Goal: Information Seeking & Learning: Learn about a topic

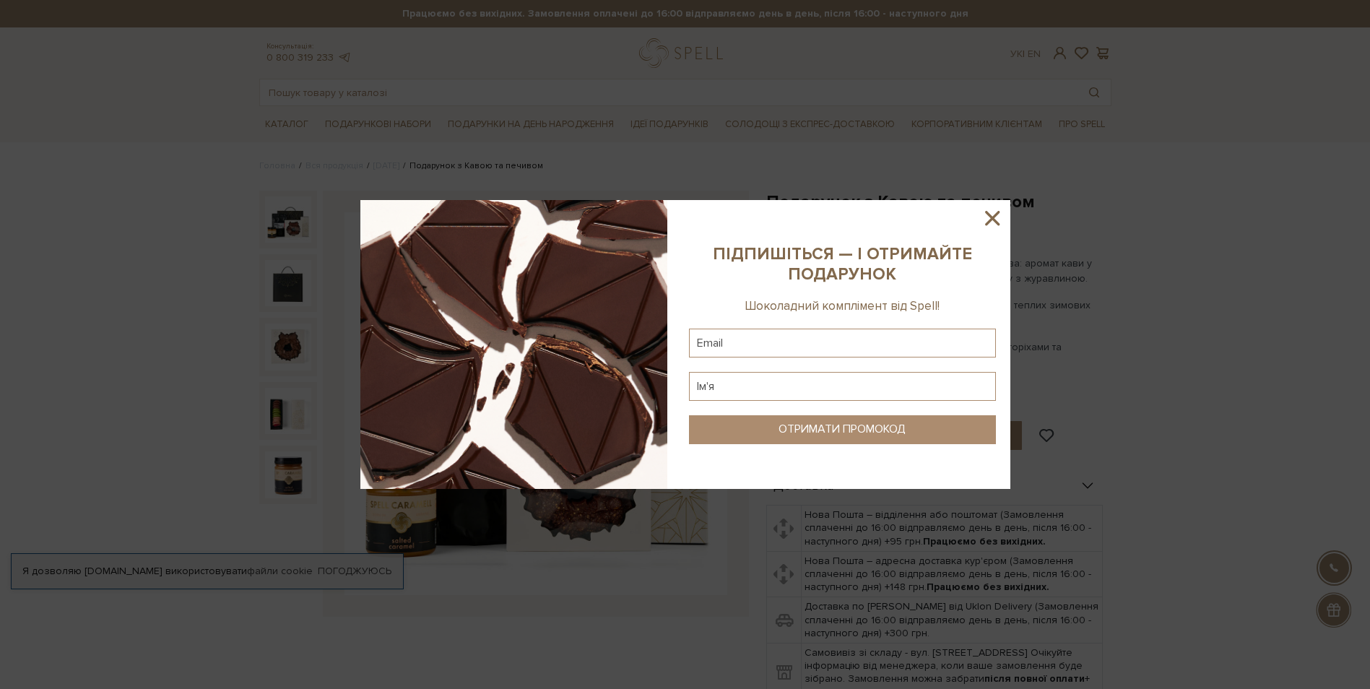
click at [700, 623] on div at bounding box center [685, 344] width 1370 height 689
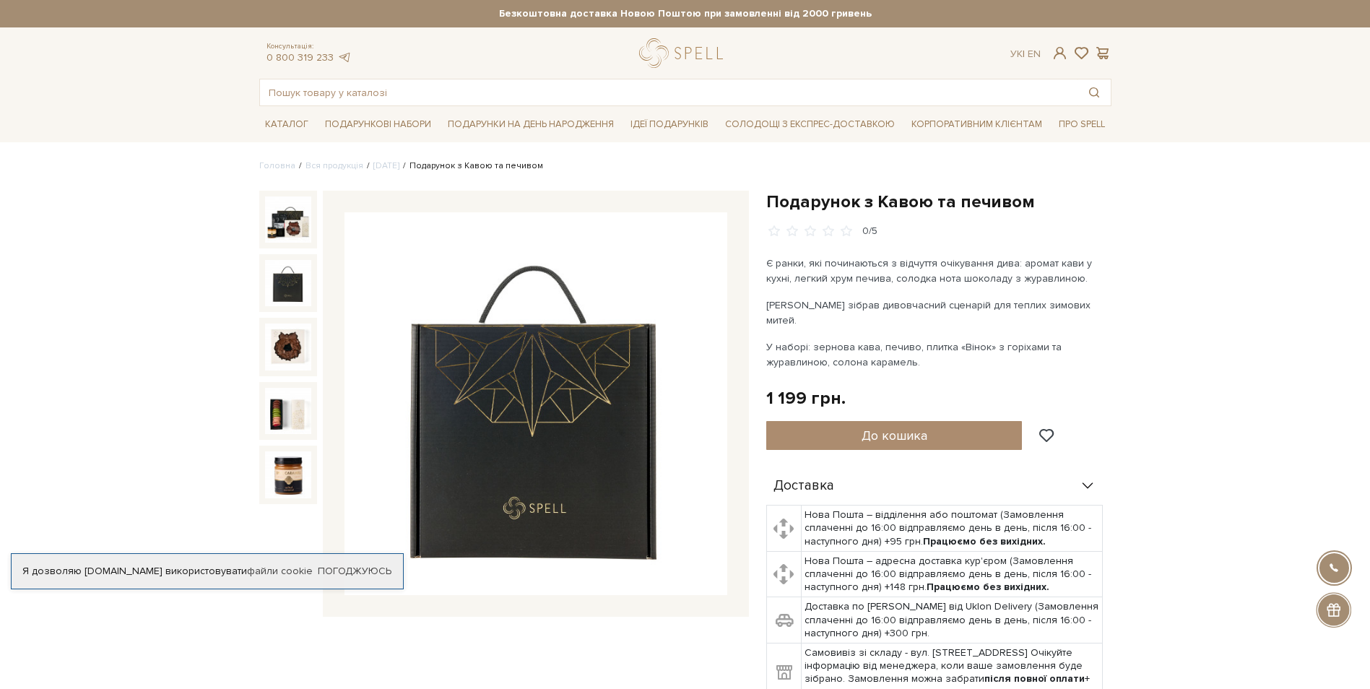
click at [290, 267] on img at bounding box center [288, 283] width 46 height 46
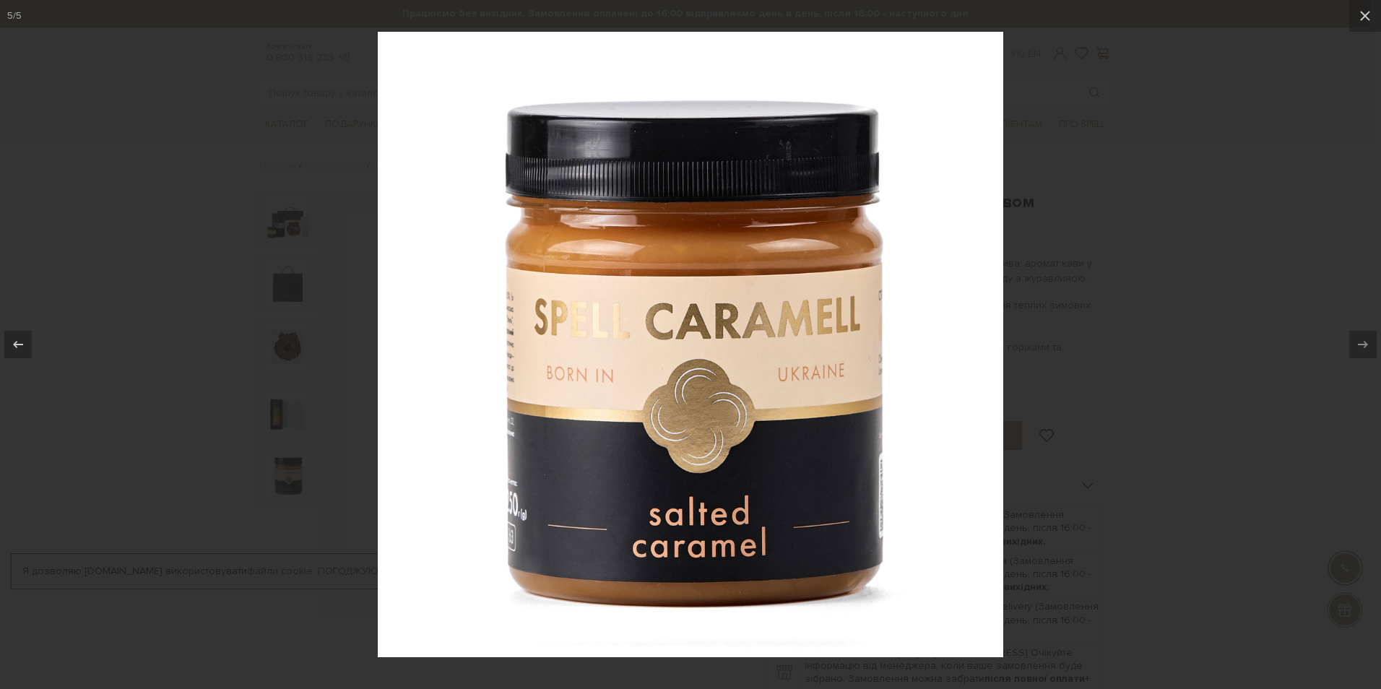
click at [1080, 308] on div at bounding box center [690, 344] width 1381 height 689
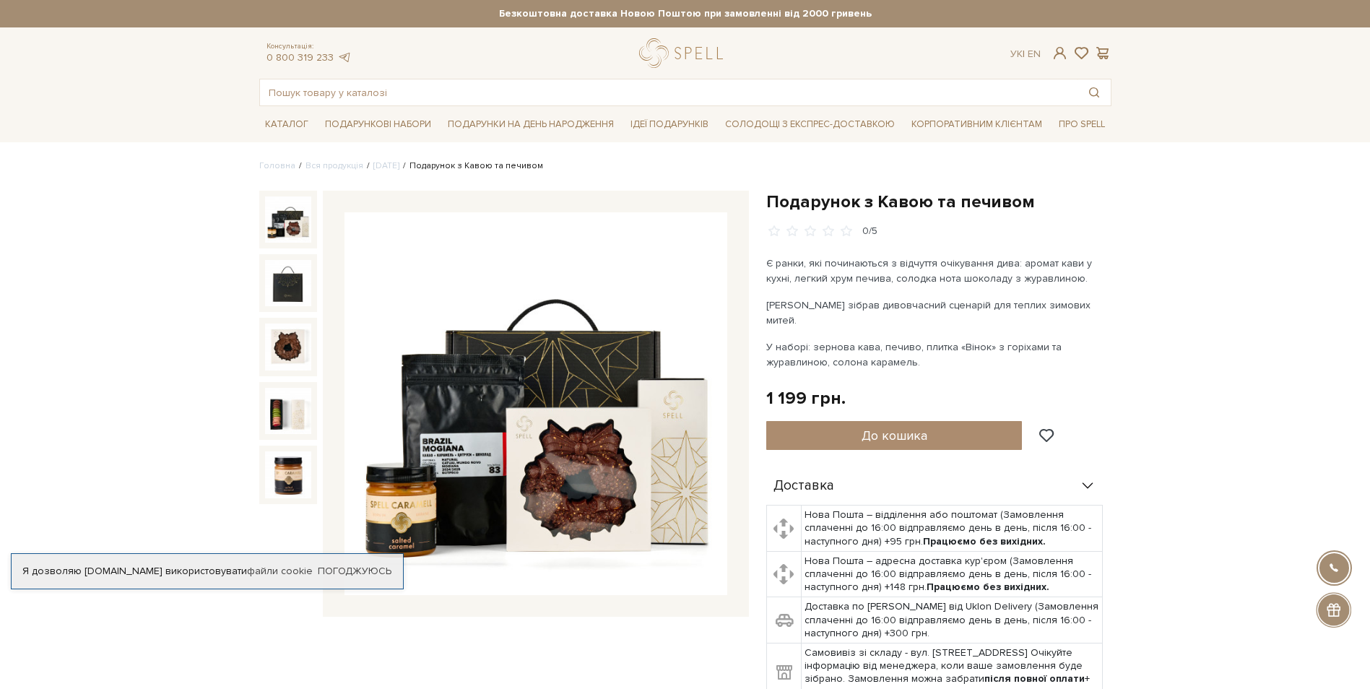
click at [301, 203] on img at bounding box center [288, 220] width 46 height 46
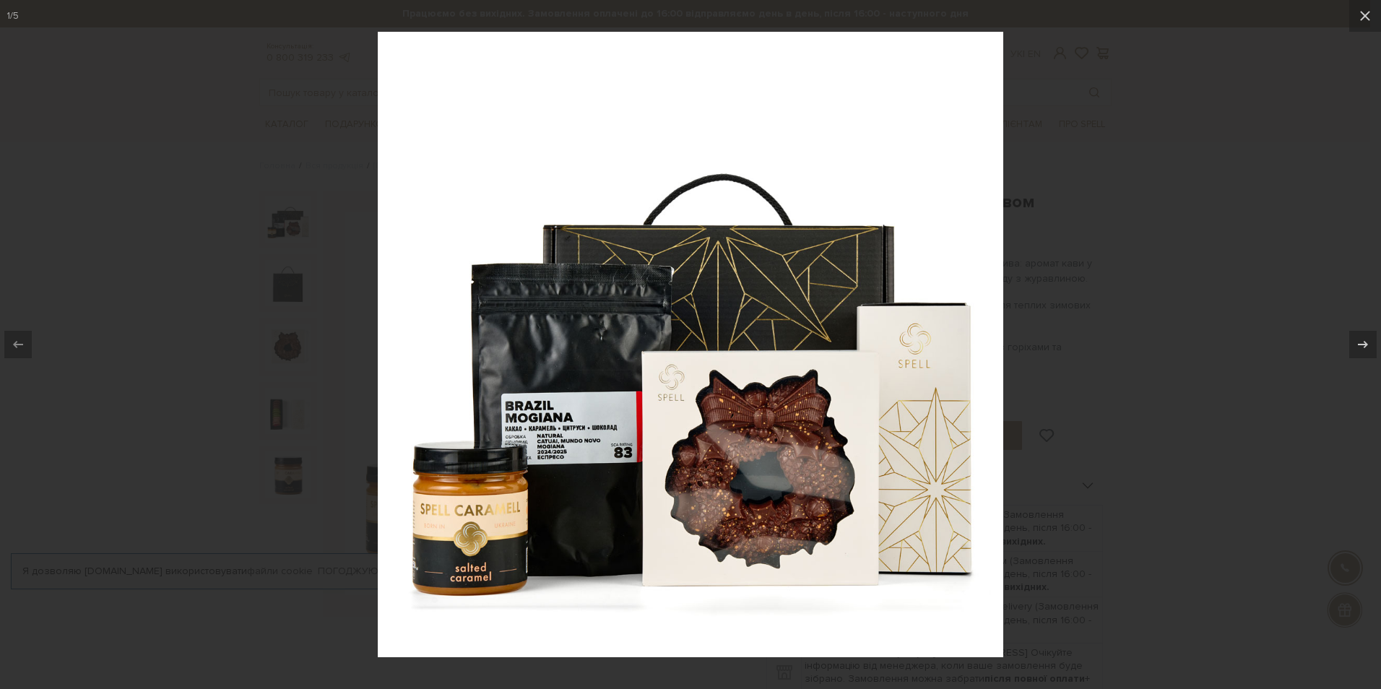
click at [1061, 373] on div at bounding box center [690, 344] width 1381 height 689
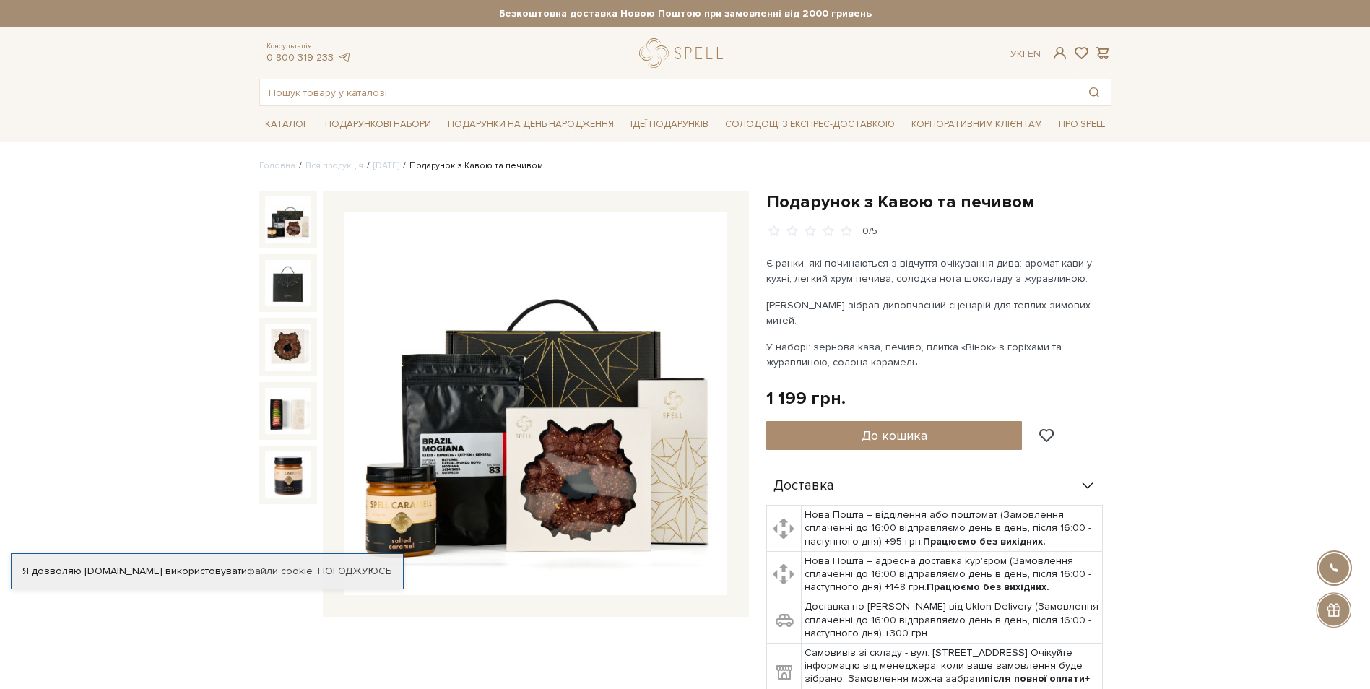
click at [303, 219] on img at bounding box center [288, 220] width 46 height 46
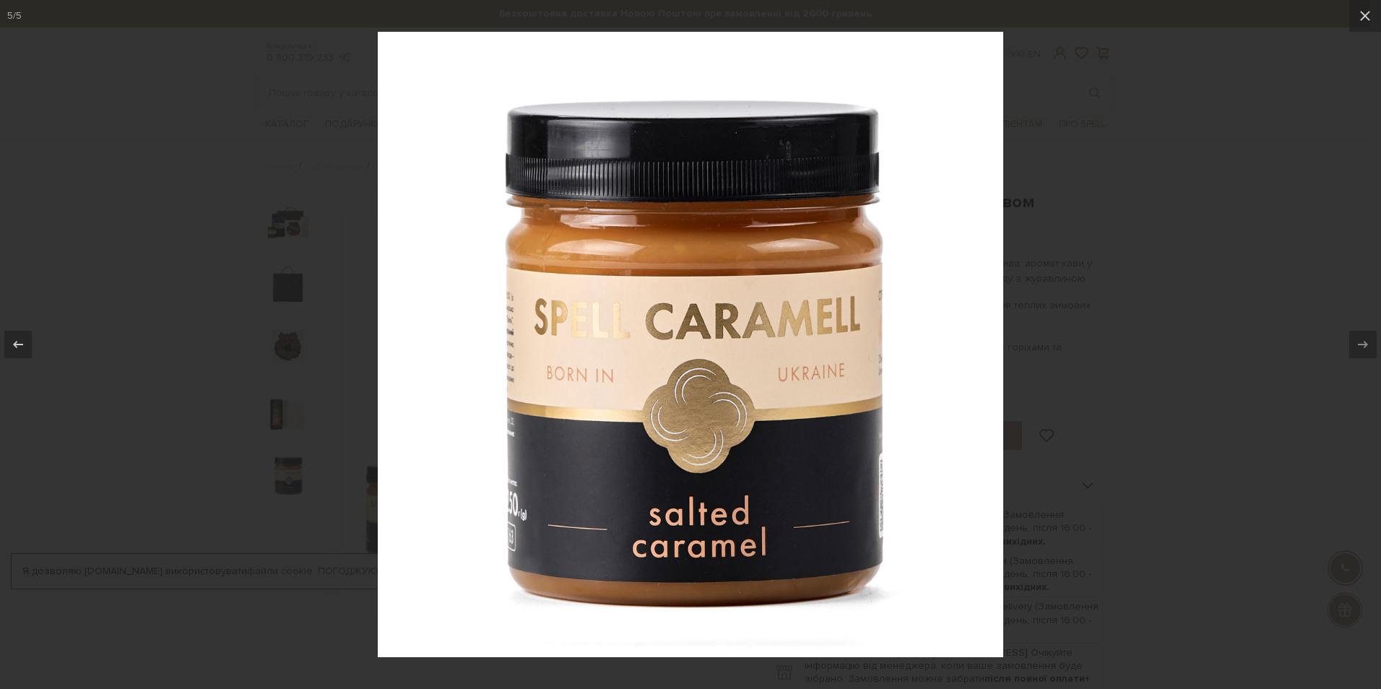
click at [1081, 365] on div at bounding box center [690, 344] width 1381 height 689
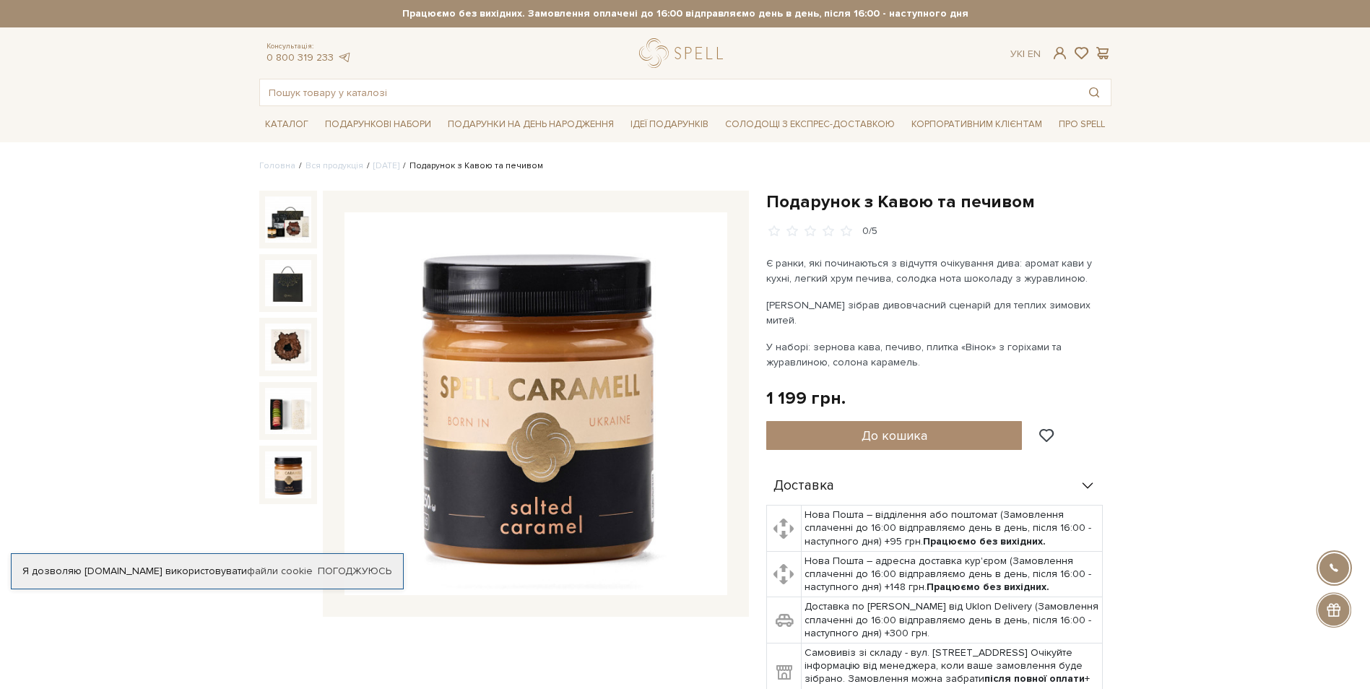
click at [293, 491] on img at bounding box center [288, 475] width 46 height 46
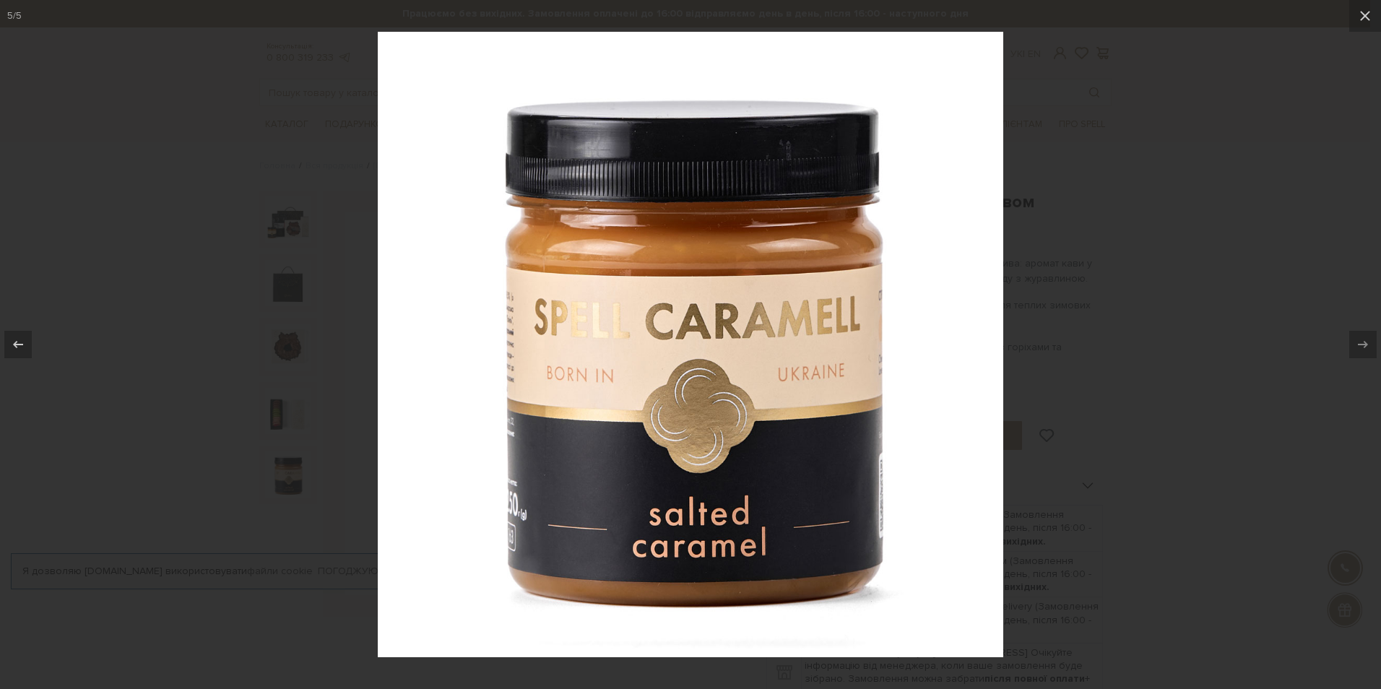
click at [1207, 413] on div at bounding box center [690, 344] width 1381 height 689
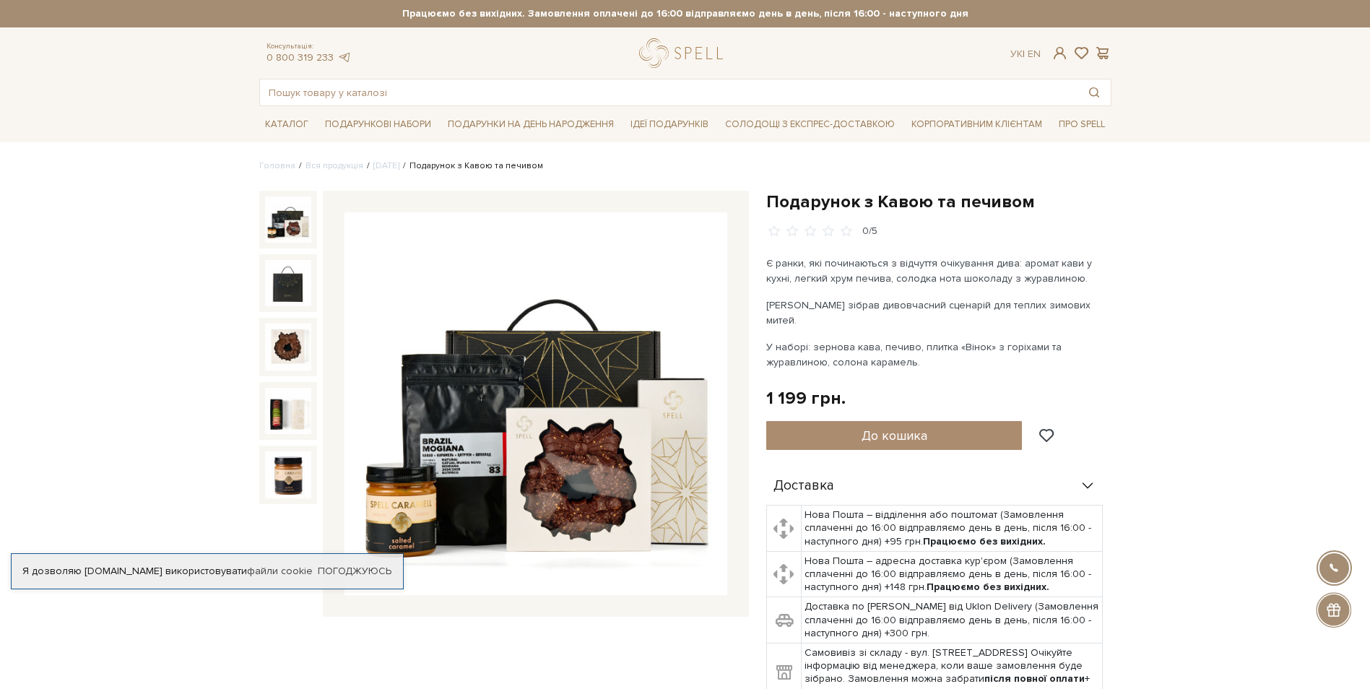
click at [279, 217] on img at bounding box center [288, 220] width 46 height 46
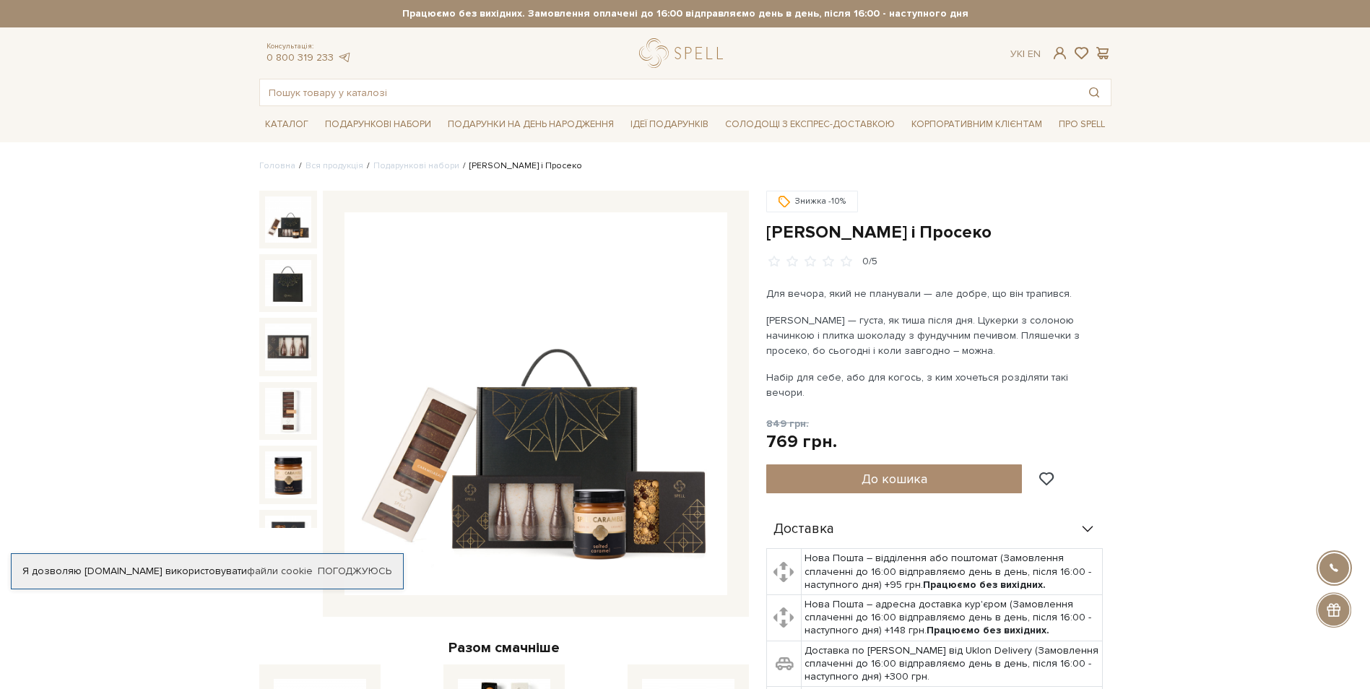
click at [297, 235] on img at bounding box center [288, 220] width 46 height 46
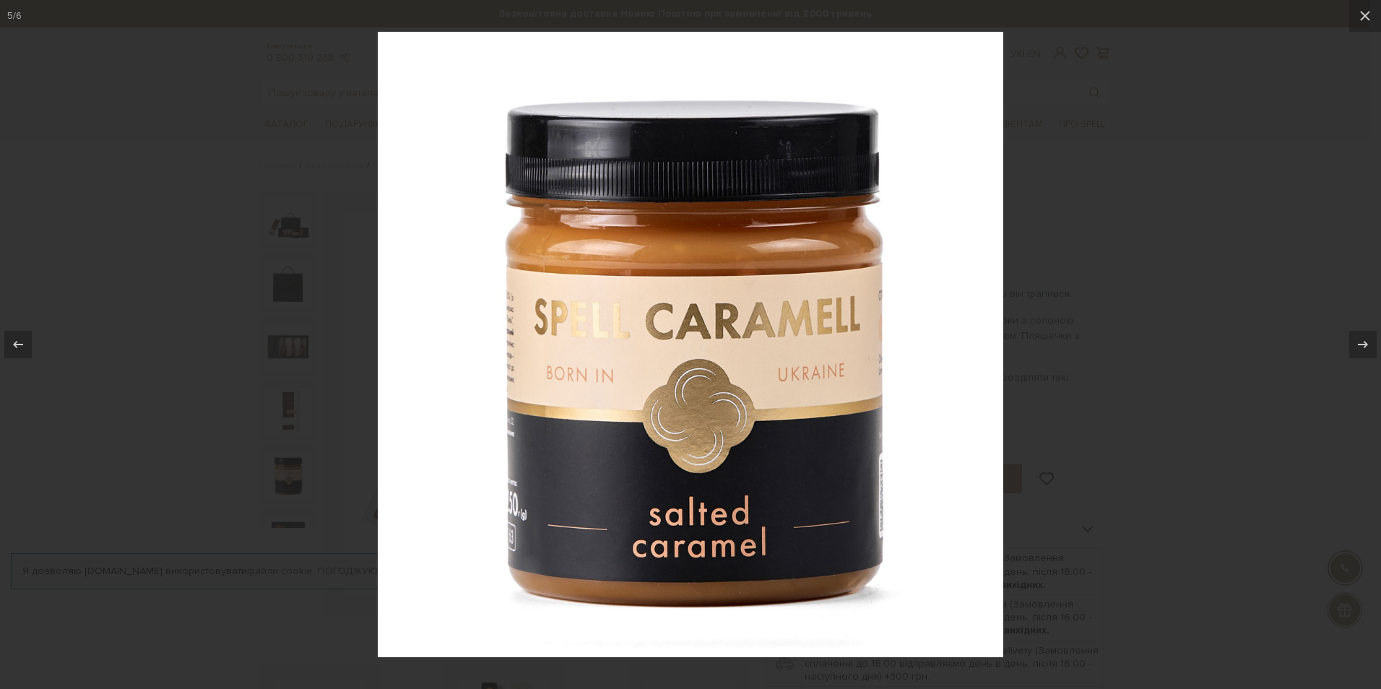
click at [1069, 379] on div at bounding box center [690, 344] width 1381 height 689
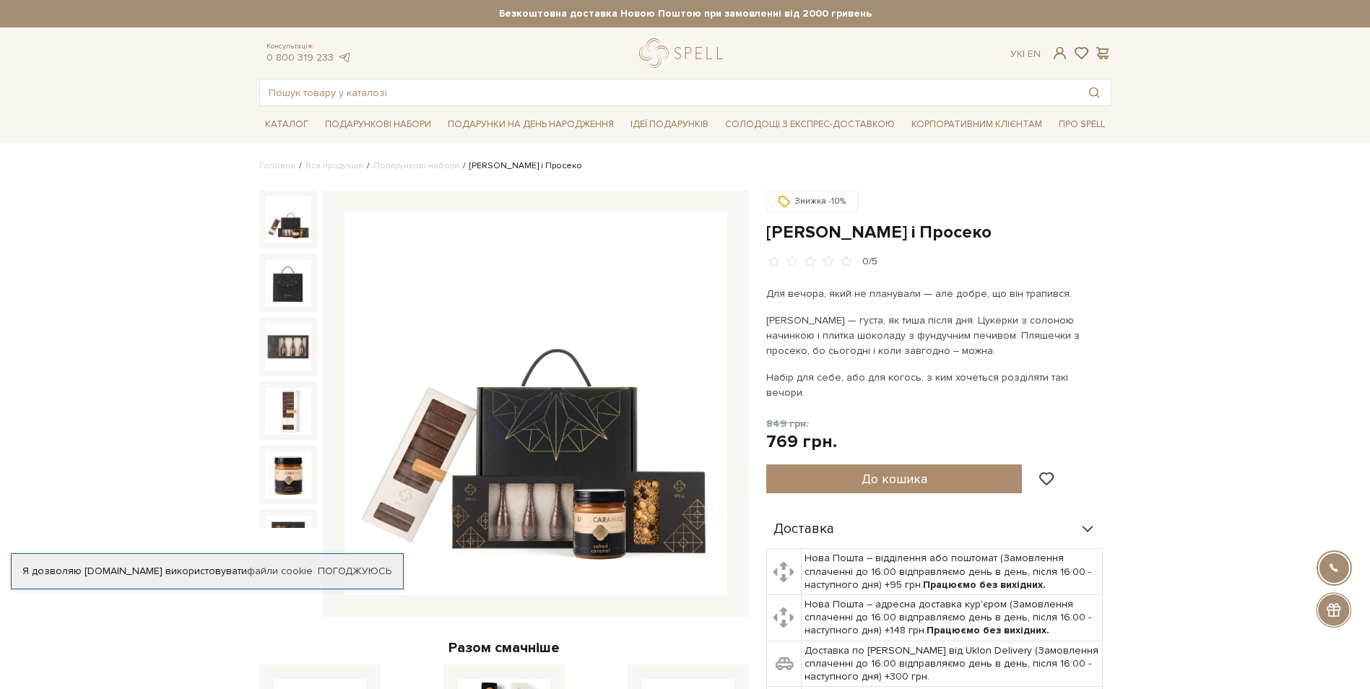
click at [289, 227] on img at bounding box center [288, 220] width 46 height 46
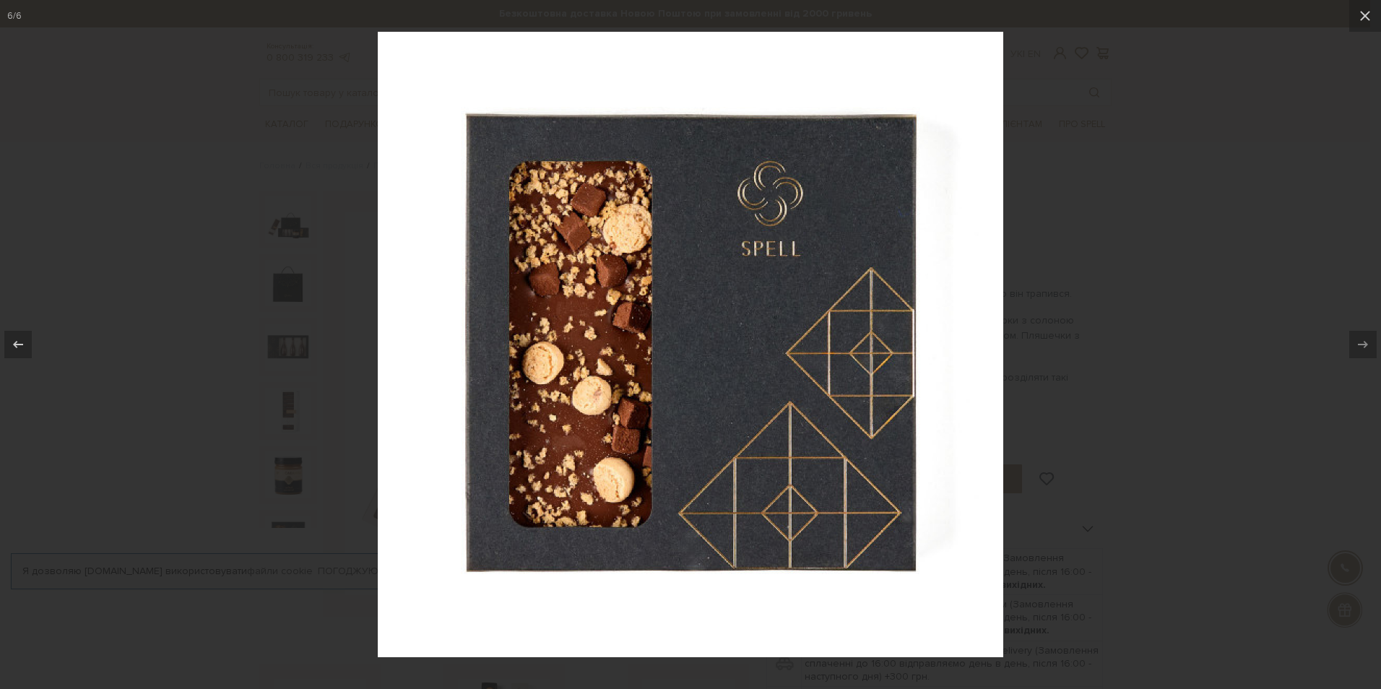
click at [1048, 400] on div at bounding box center [690, 344] width 1381 height 689
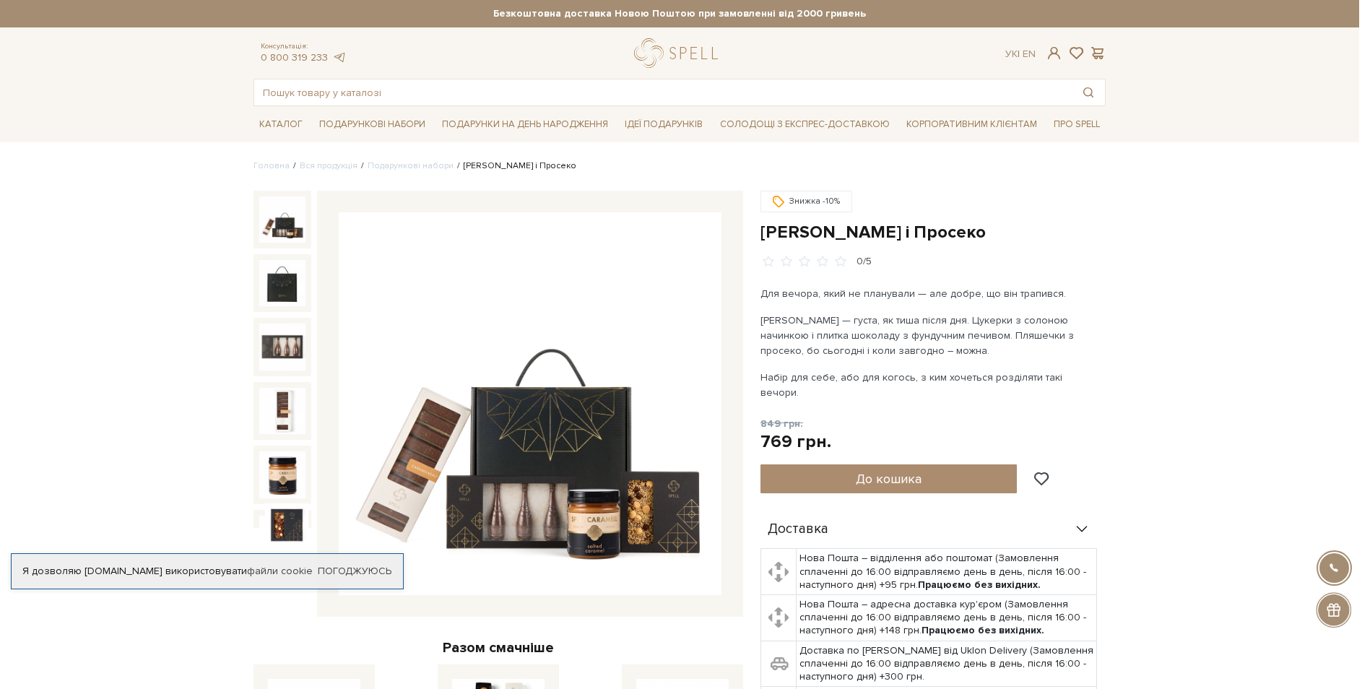
scroll to position [20, 0]
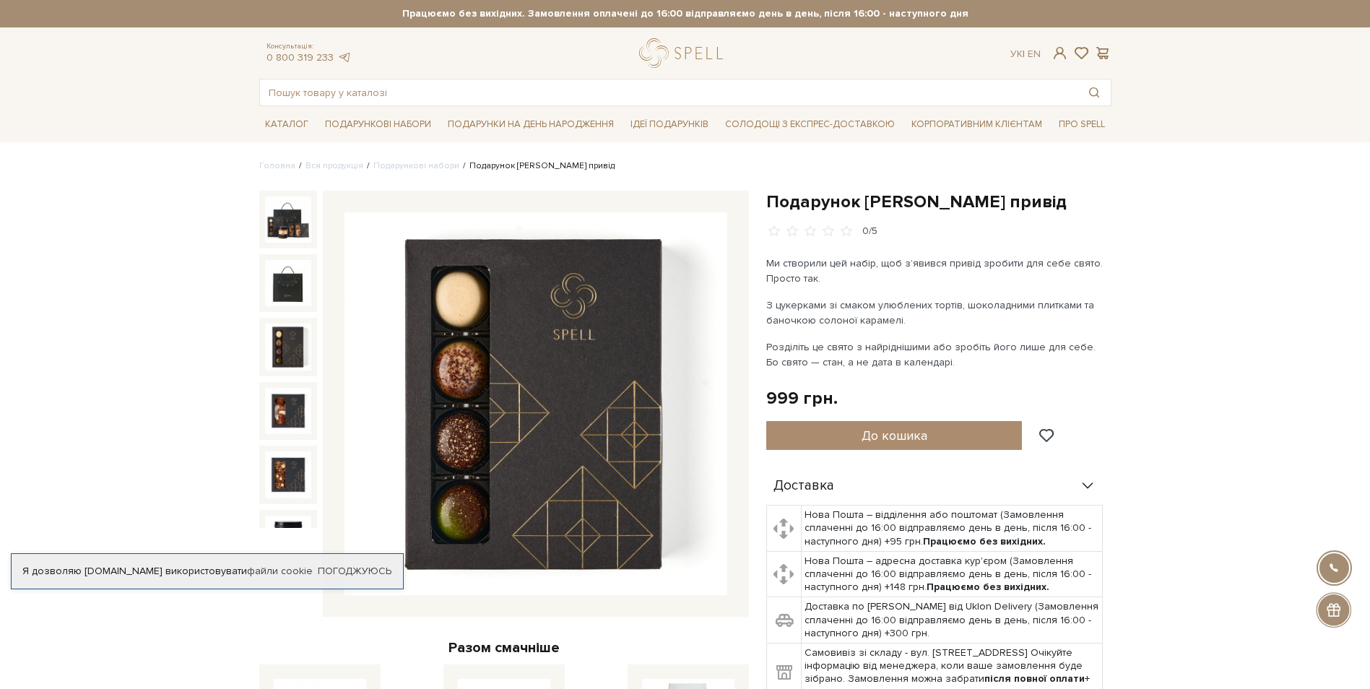
click at [284, 340] on img at bounding box center [288, 347] width 46 height 46
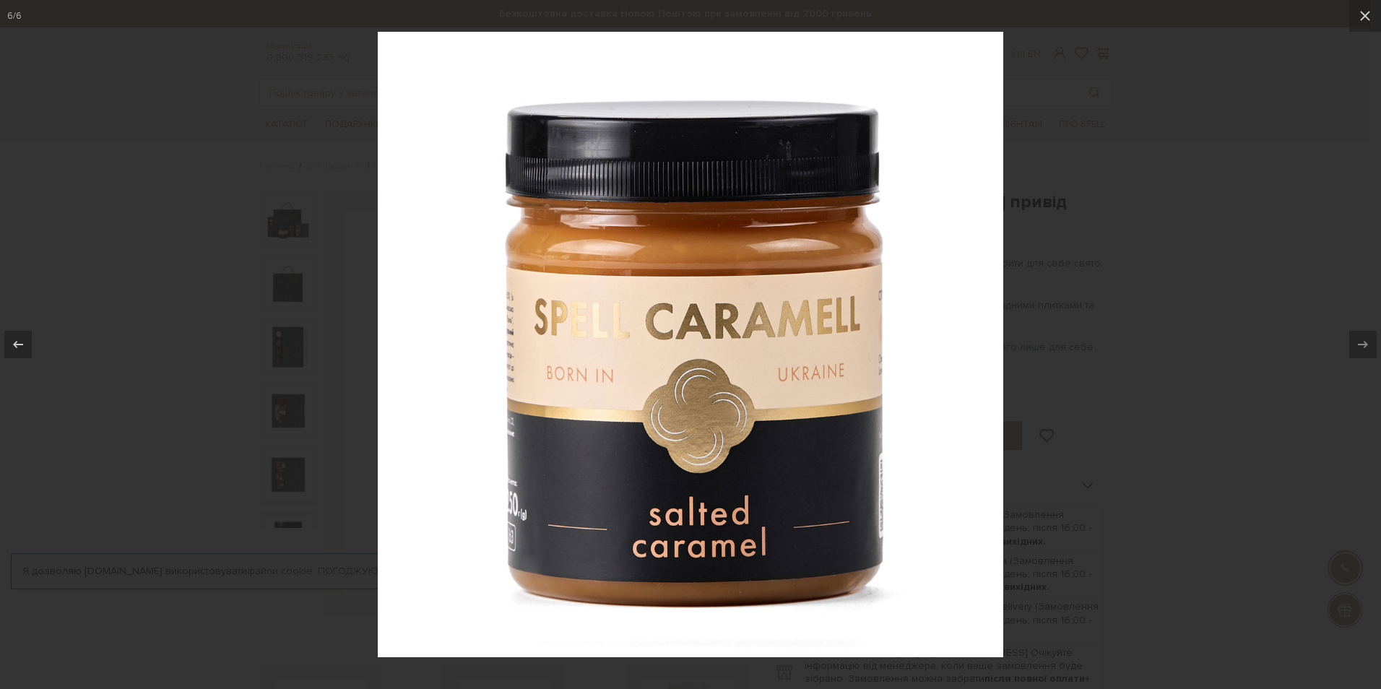
click at [1112, 454] on div at bounding box center [690, 344] width 1381 height 689
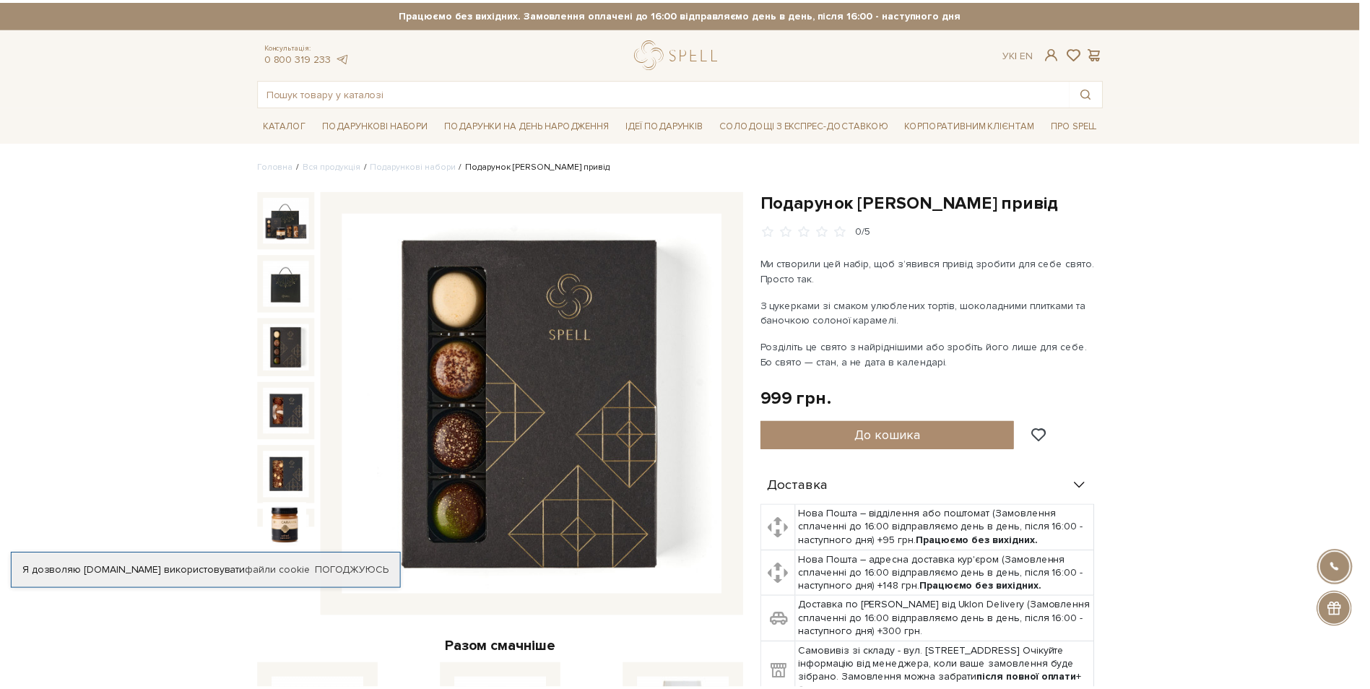
scroll to position [20, 0]
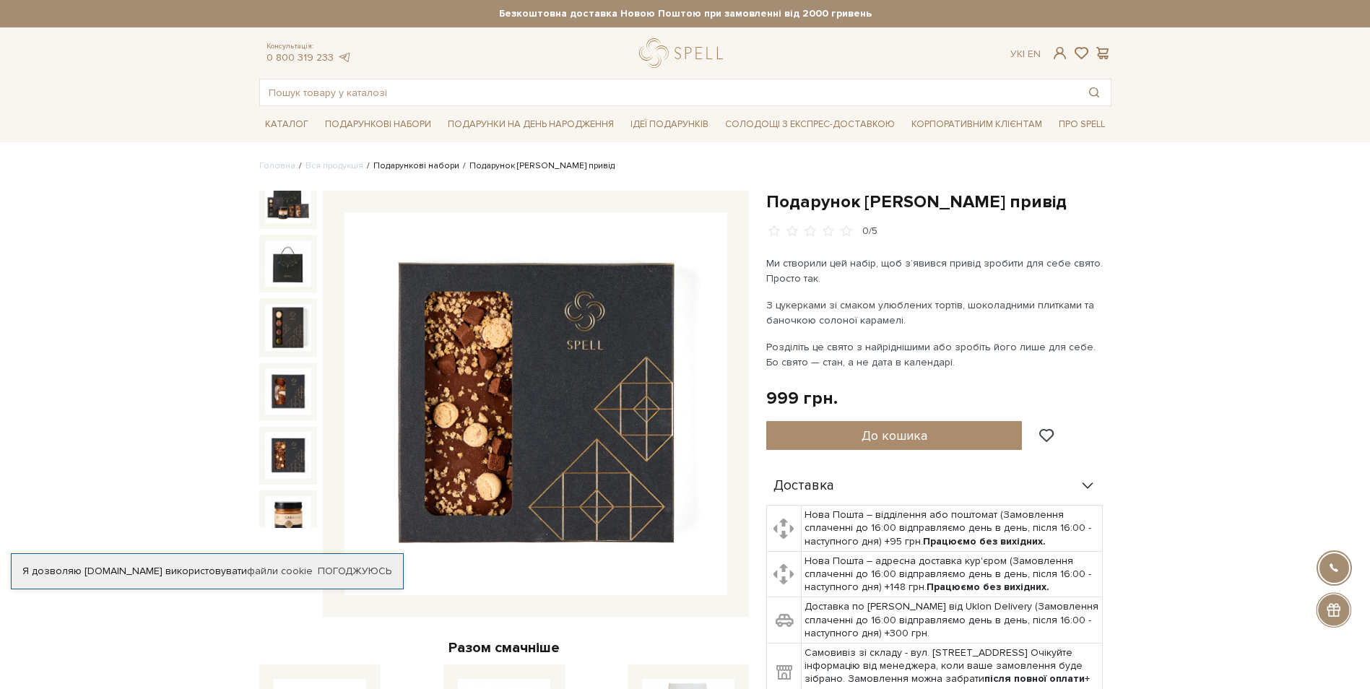
click at [405, 167] on link "Подарункові набори" at bounding box center [417, 165] width 86 height 11
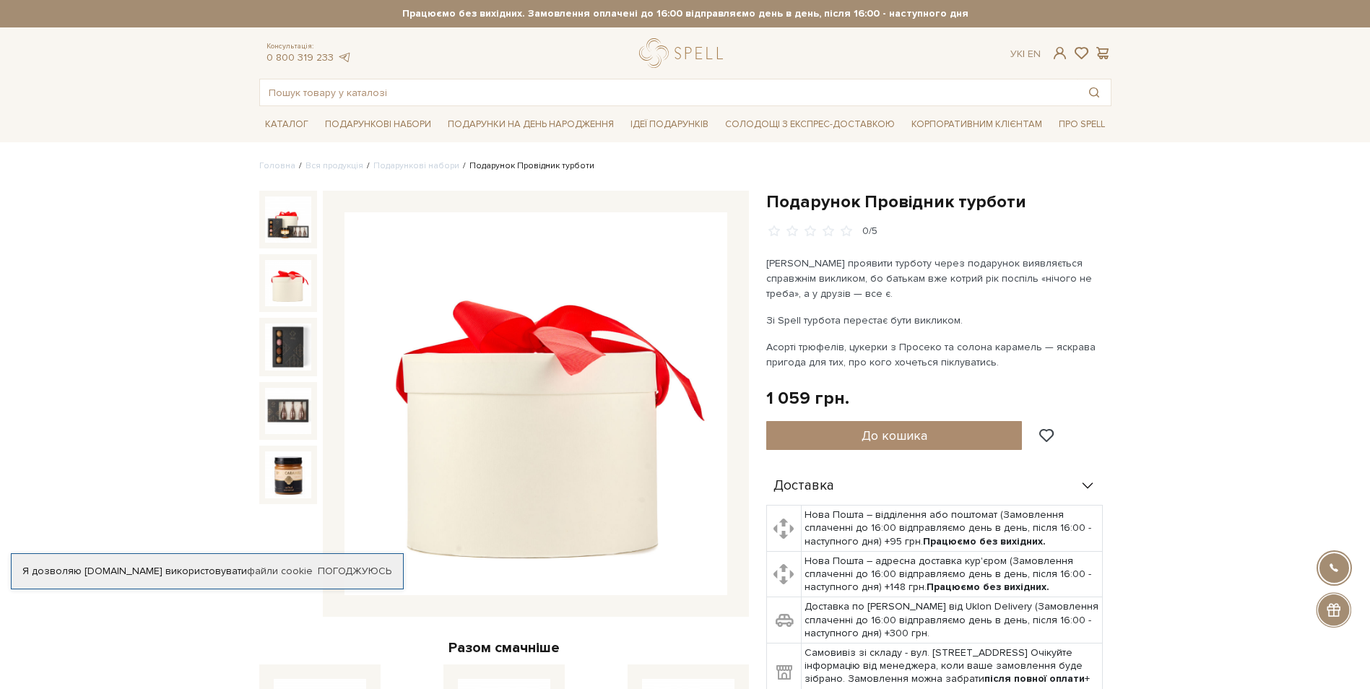
click at [271, 280] on img at bounding box center [288, 283] width 46 height 46
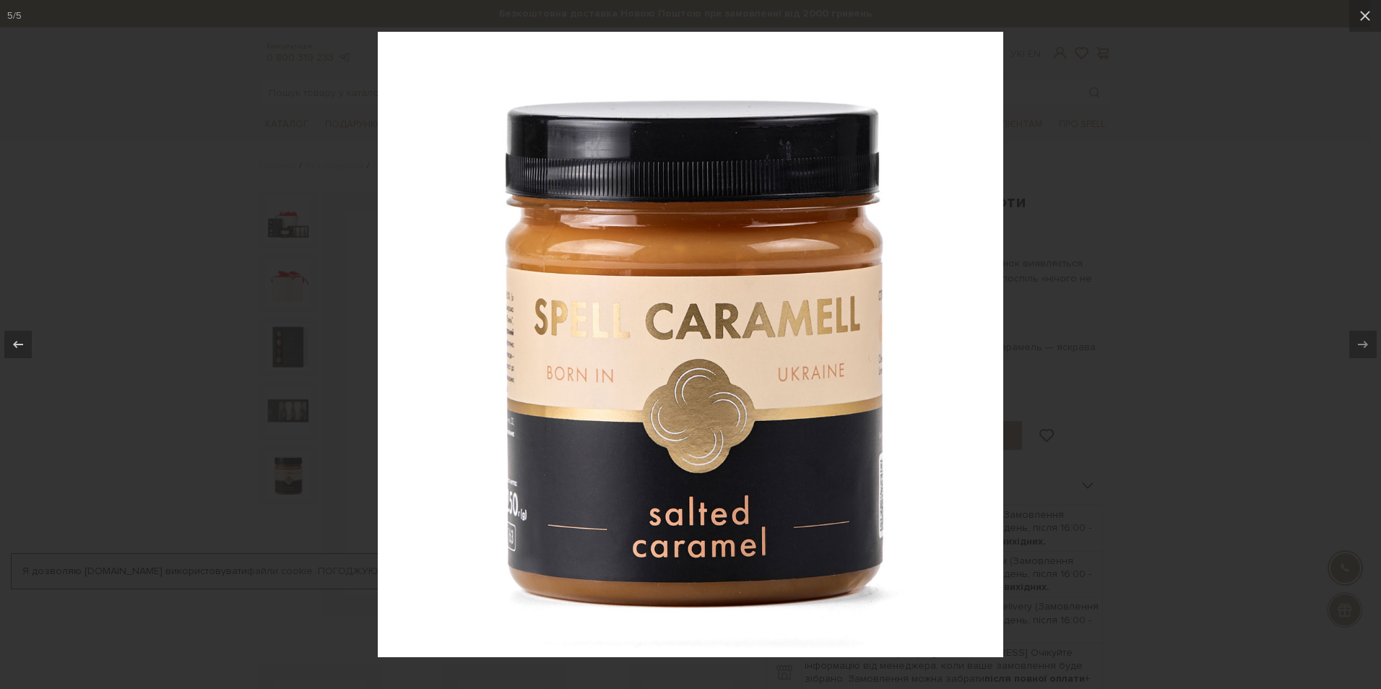
click at [1166, 281] on div at bounding box center [690, 344] width 1381 height 689
